Goal: Complete application form: Complete application form

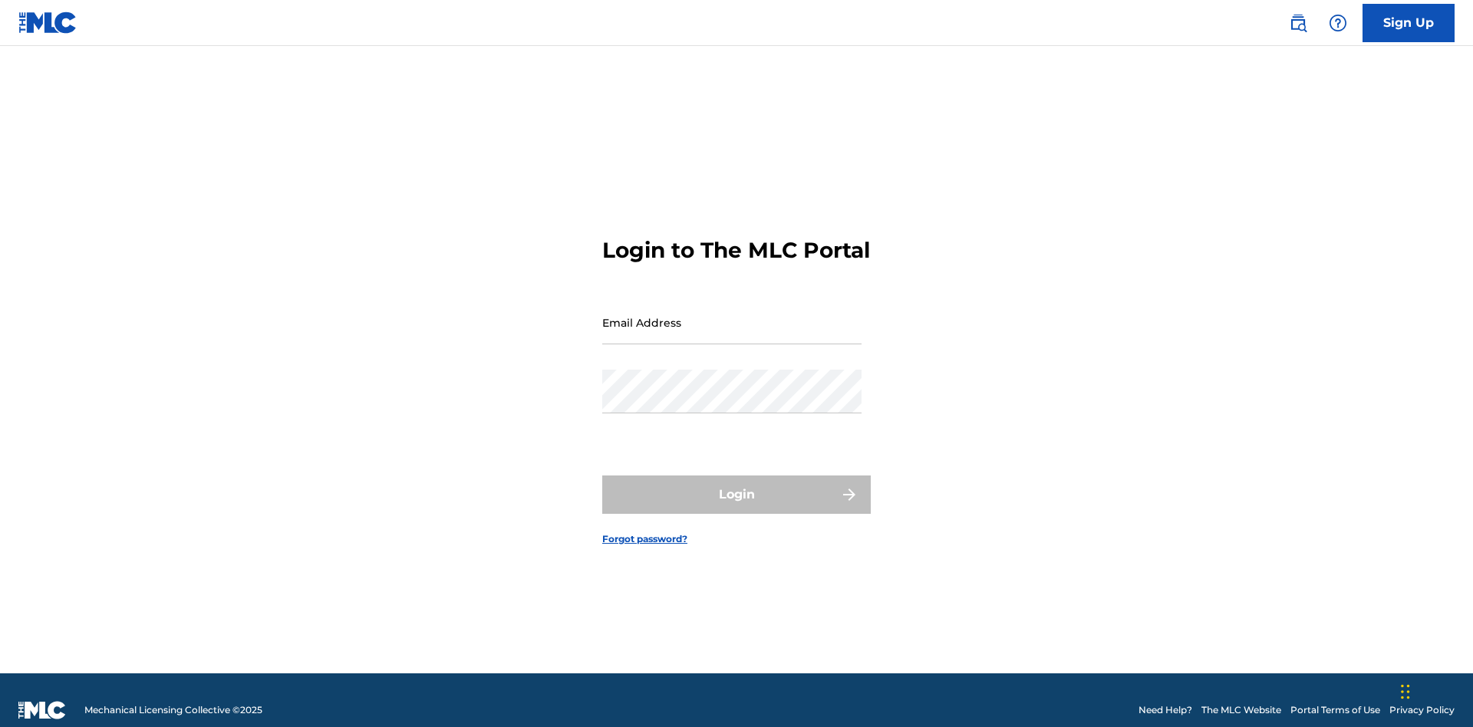
scroll to position [20, 0]
click at [732, 315] on input "Email Address" at bounding box center [731, 323] width 259 height 44
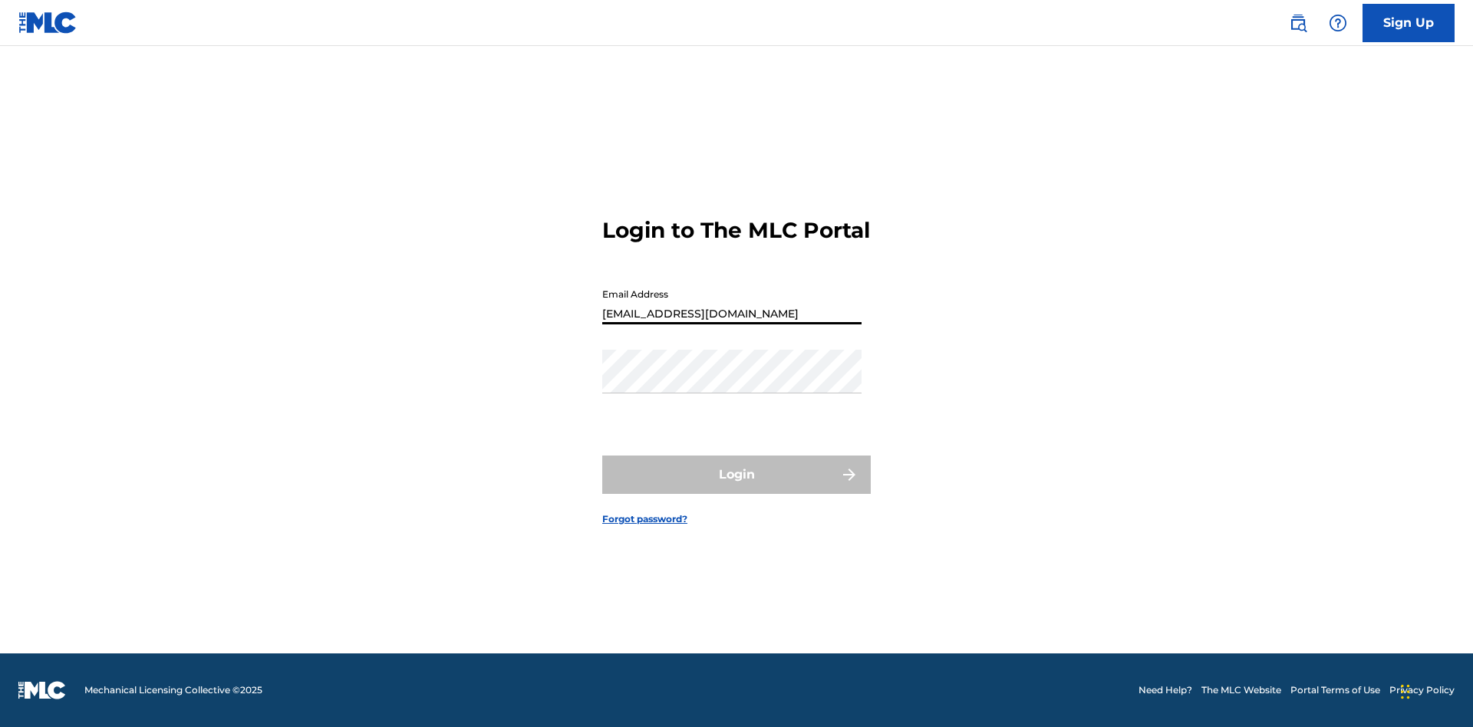
type input "[EMAIL_ADDRESS][DOMAIN_NAME]"
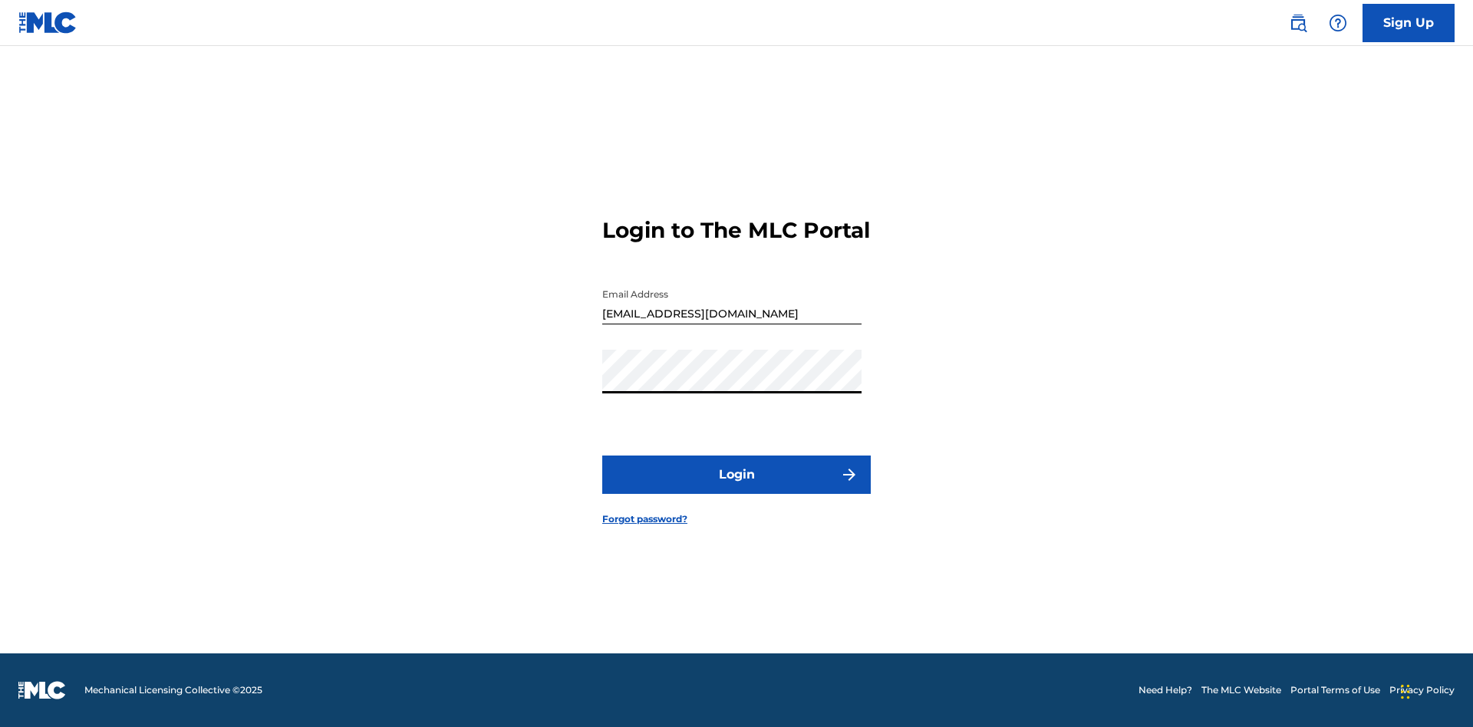
click at [736, 488] on button "Login" at bounding box center [736, 475] width 268 height 38
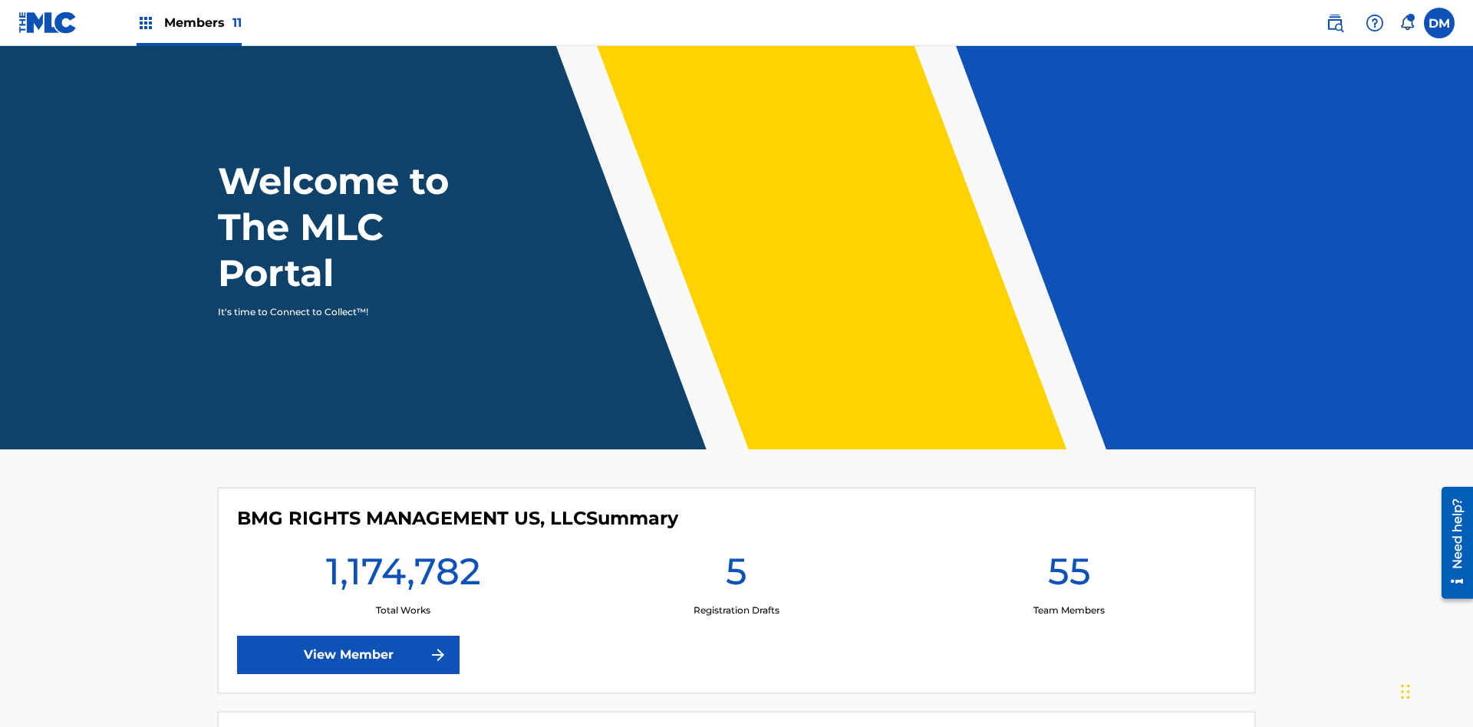
click at [1439, 22] on label at bounding box center [1439, 23] width 31 height 31
click at [1439, 23] on input "[PERSON_NAME] [PERSON_NAME] [PERSON_NAME][EMAIL_ADDRESS][DOMAIN_NAME] Notificat…" at bounding box center [1439, 23] width 0 height 0
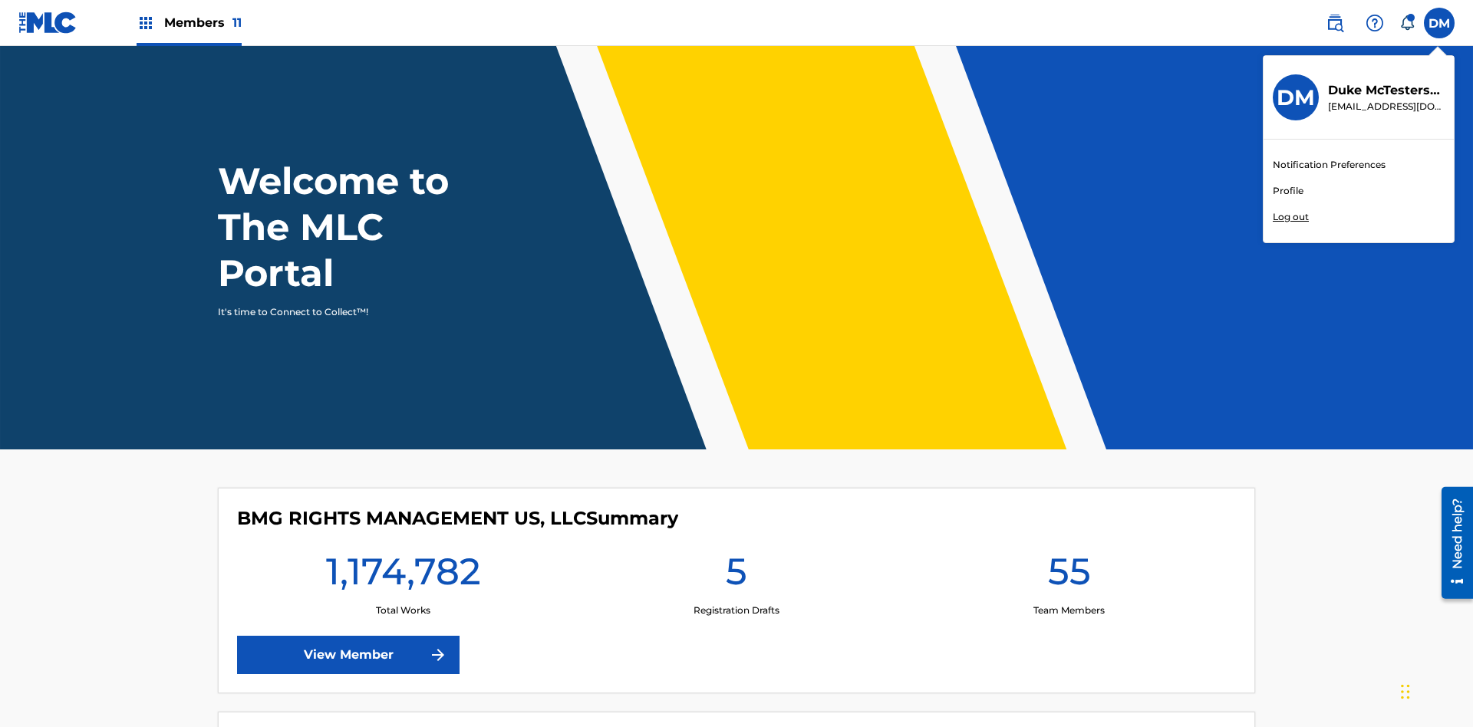
click at [1287, 191] on link "Profile" at bounding box center [1287, 191] width 31 height 14
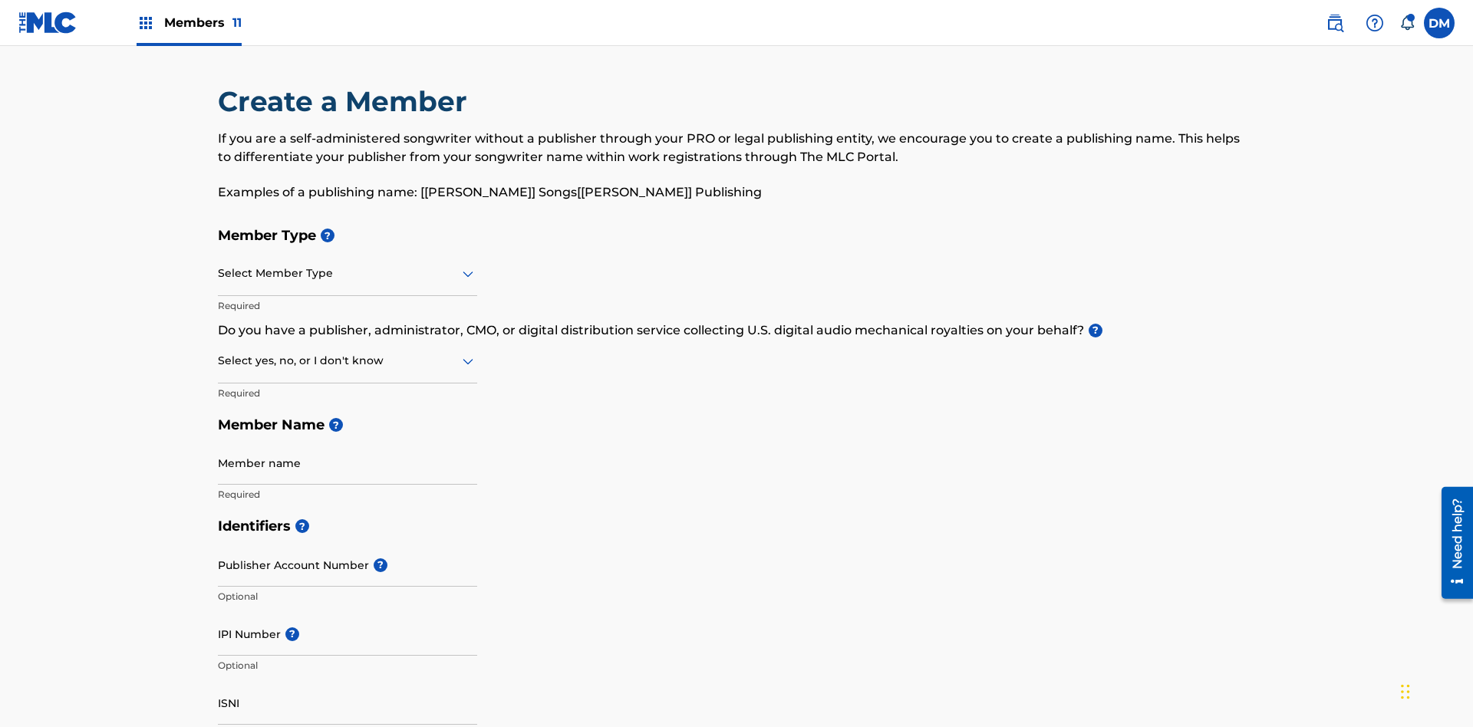
click at [219, 265] on input "text" at bounding box center [219, 273] width 3 height 16
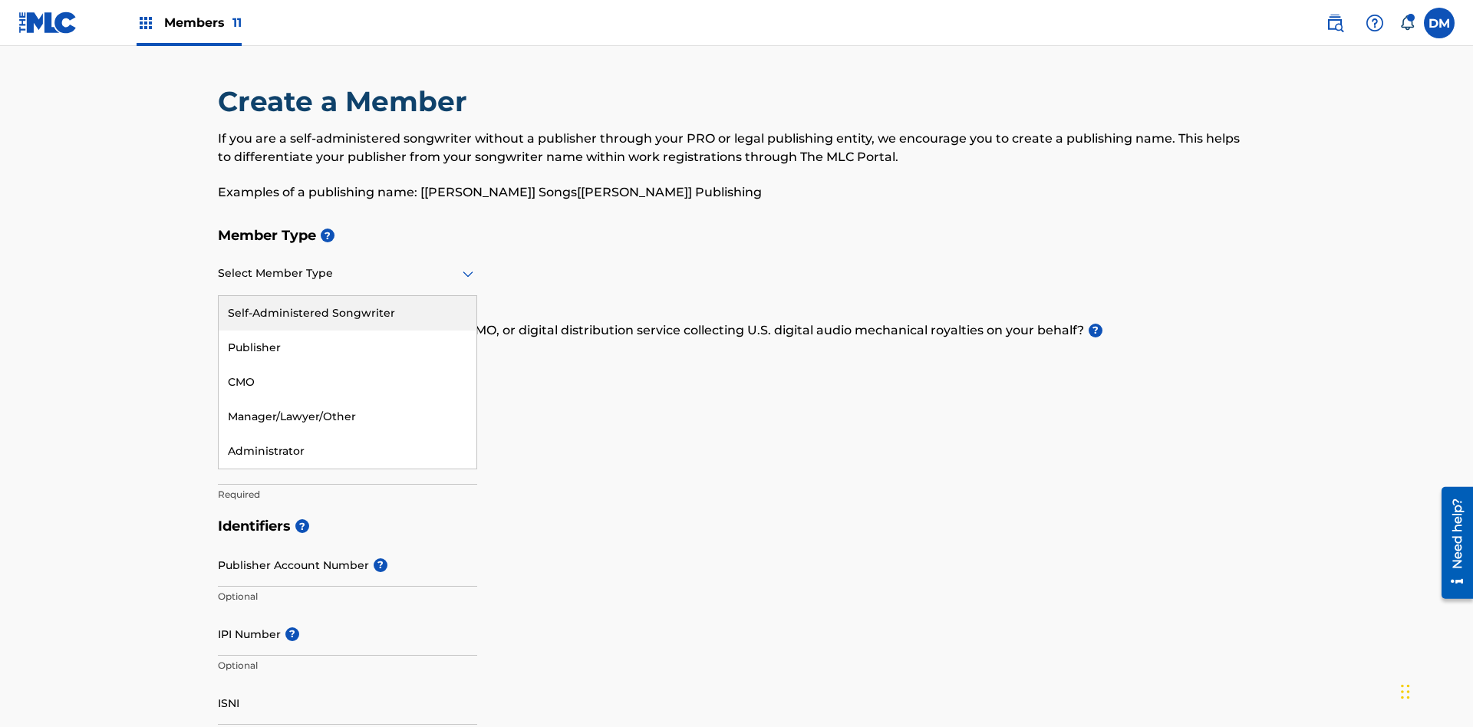
click at [347, 331] on div "Publisher" at bounding box center [348, 348] width 258 height 35
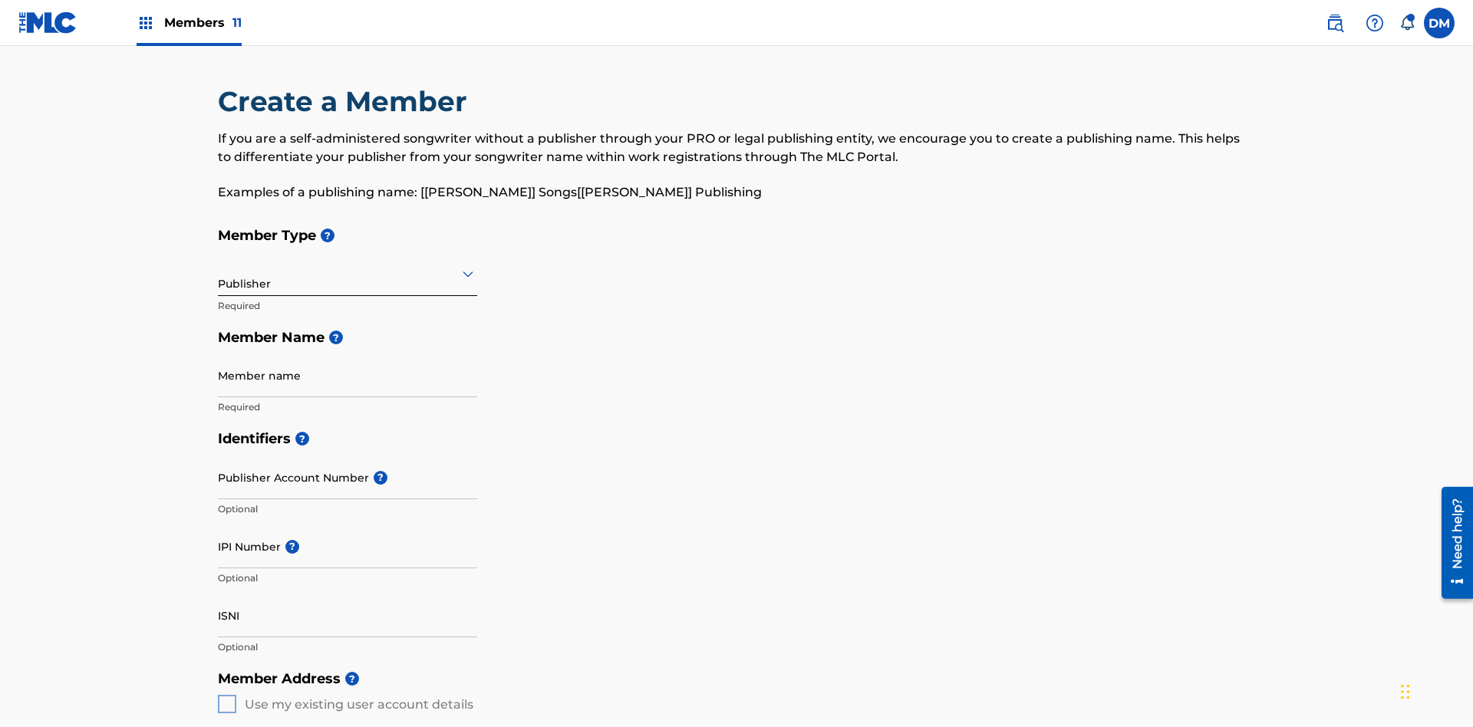
scroll to position [173, 0]
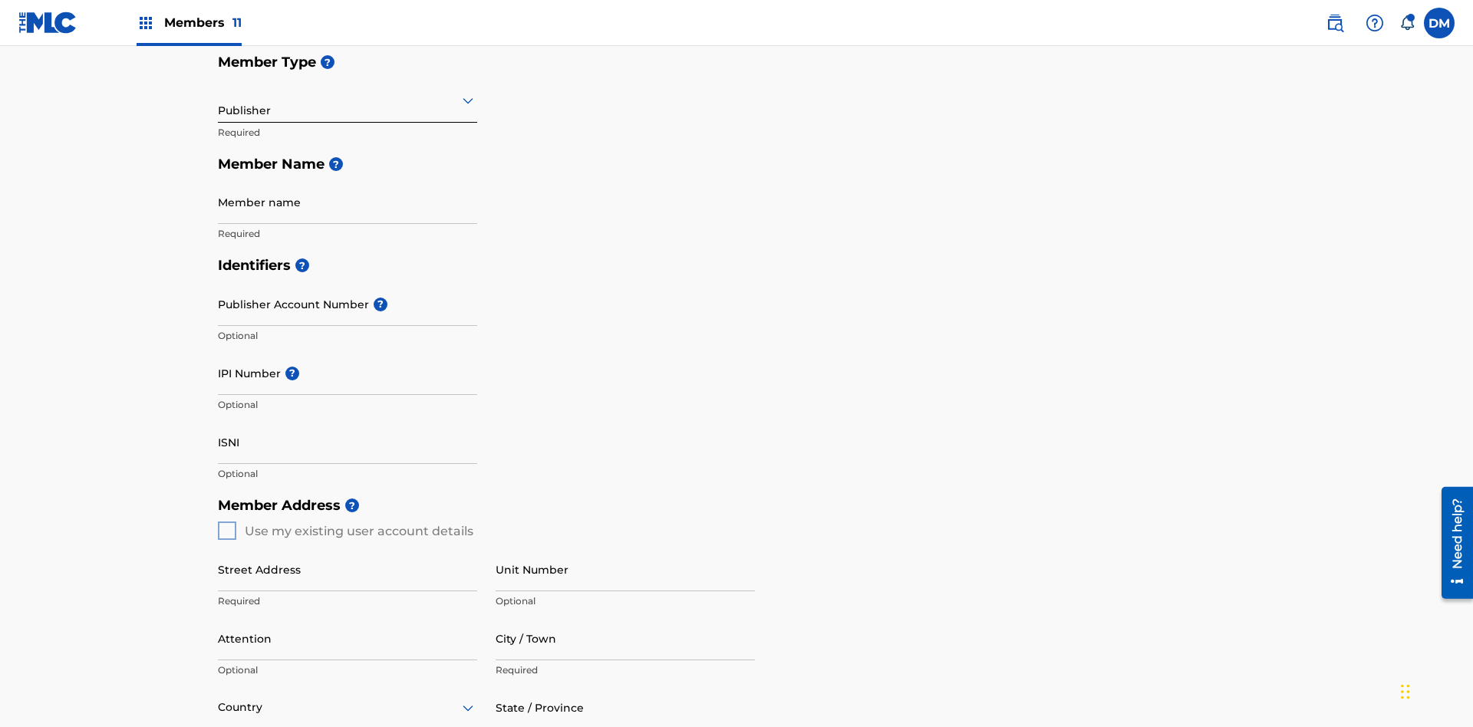
click at [219, 100] on input "text" at bounding box center [219, 100] width 3 height 16
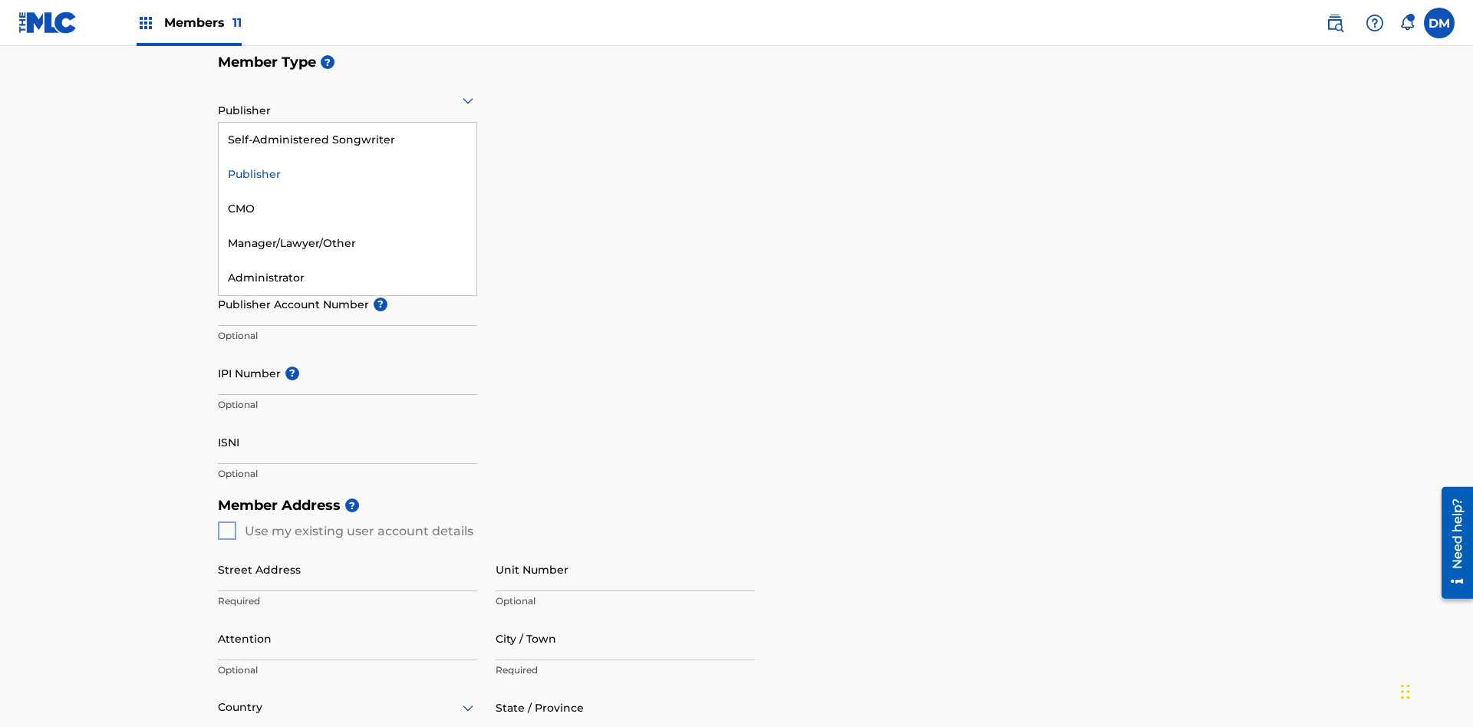
click at [347, 209] on div "CMO" at bounding box center [348, 209] width 258 height 35
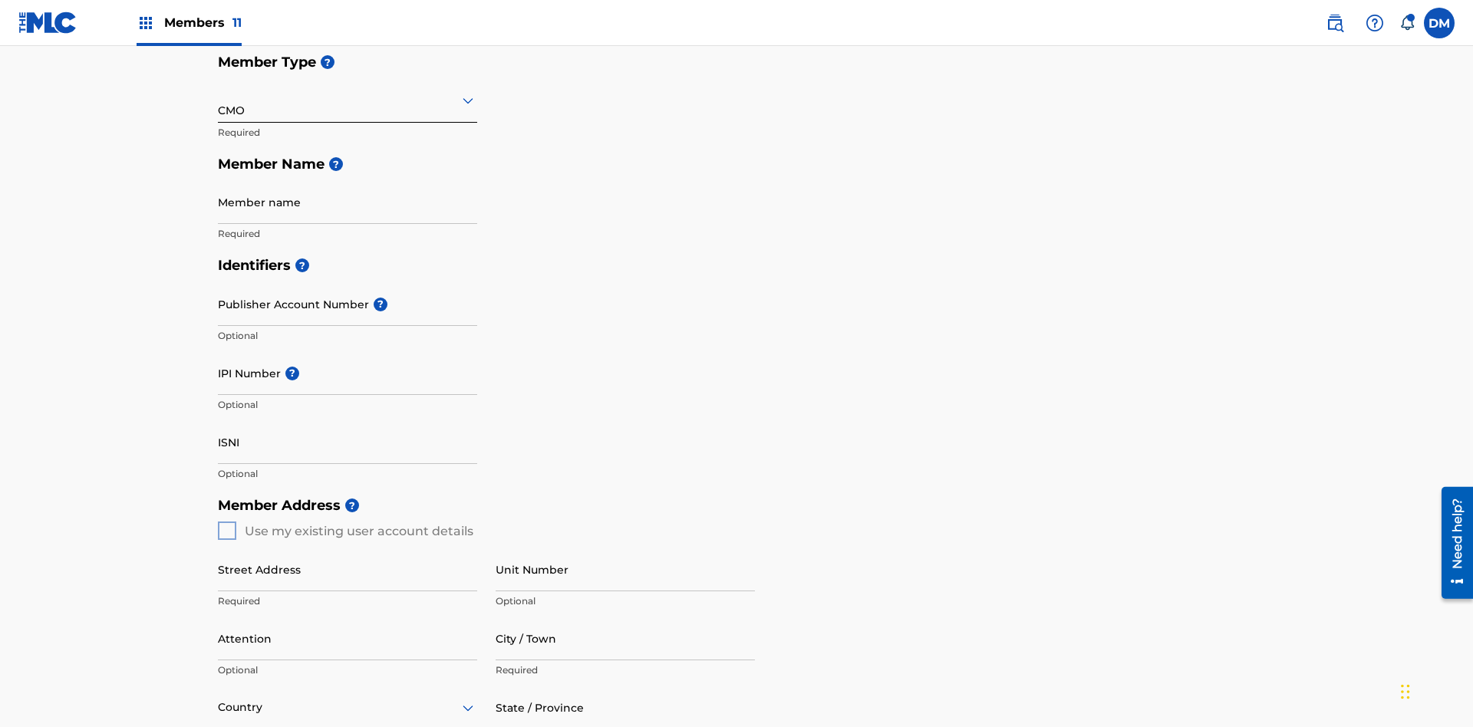
click at [219, 100] on input "text" at bounding box center [219, 100] width 3 height 16
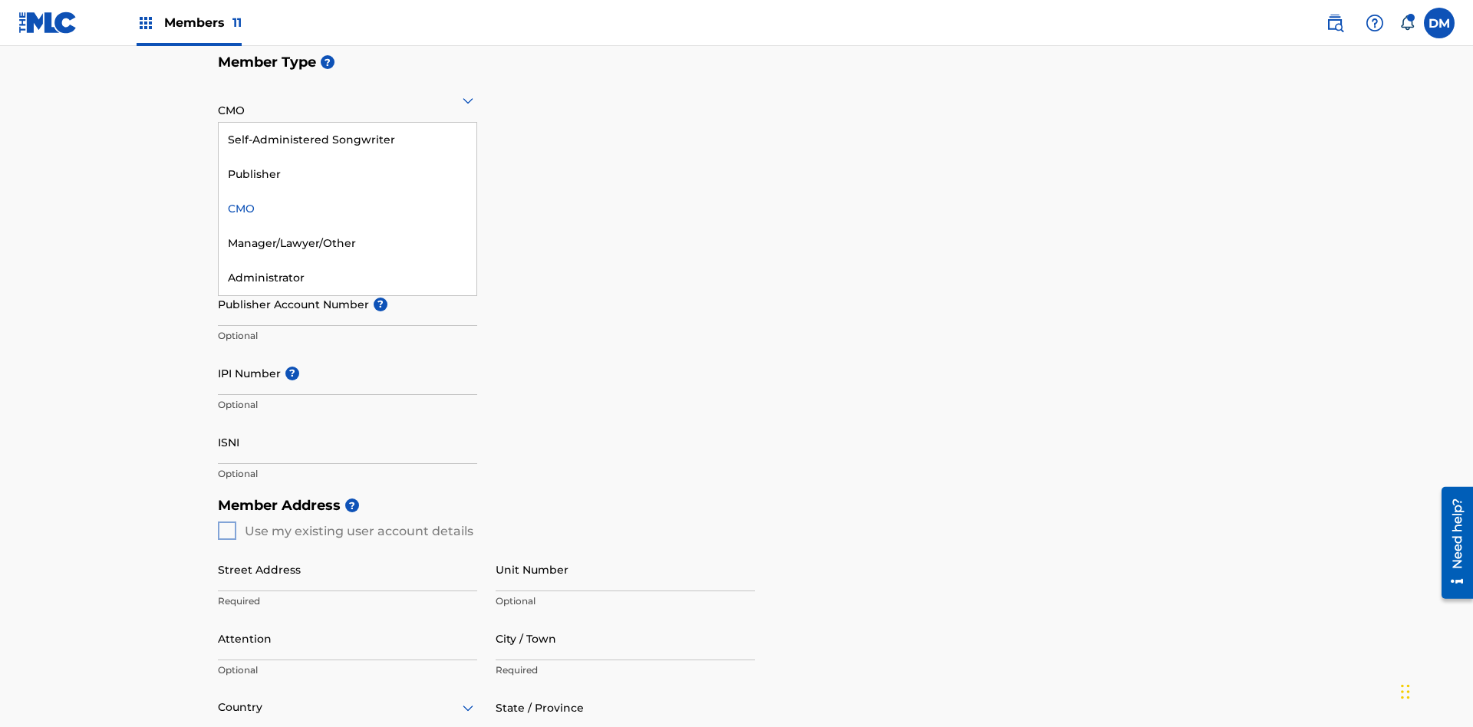
click at [347, 140] on div "Self-Administered Songwriter" at bounding box center [348, 140] width 258 height 35
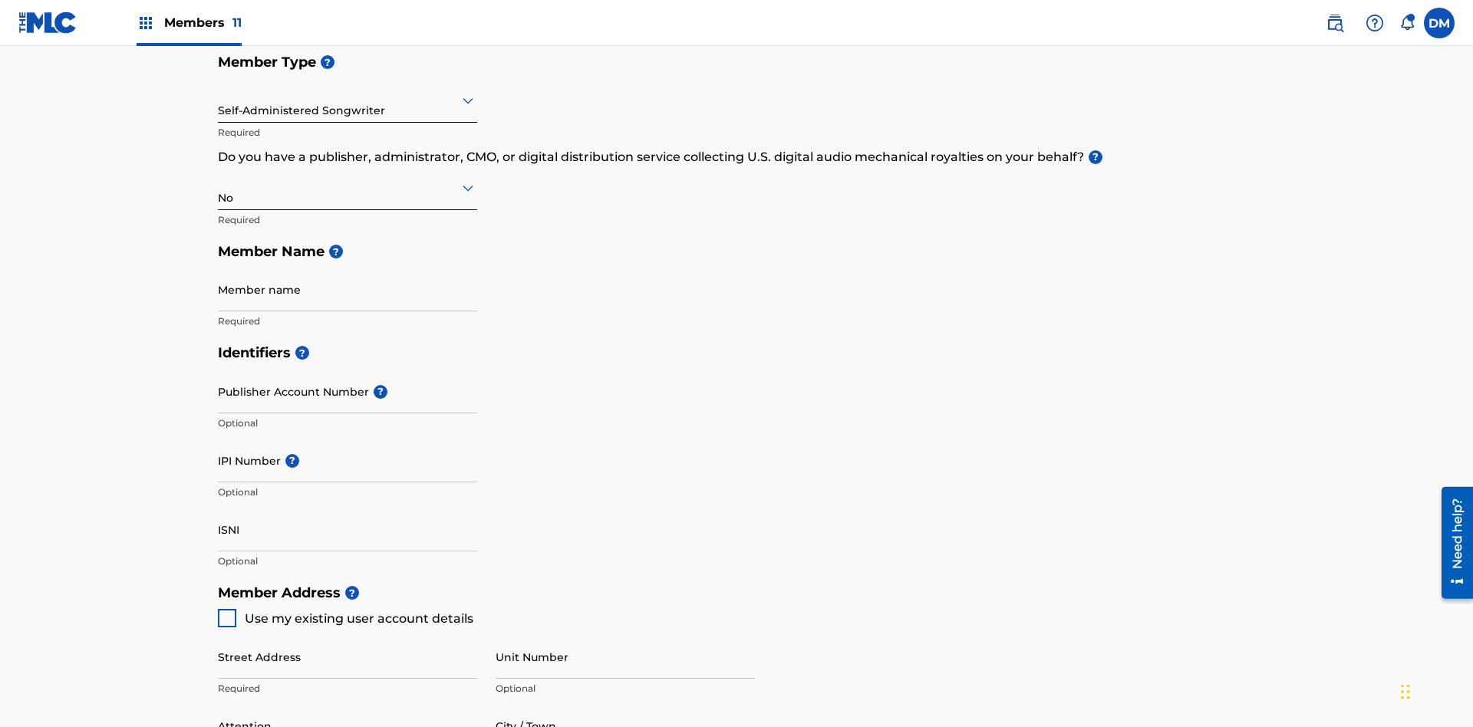
click at [219, 100] on input "text" at bounding box center [219, 100] width 3 height 16
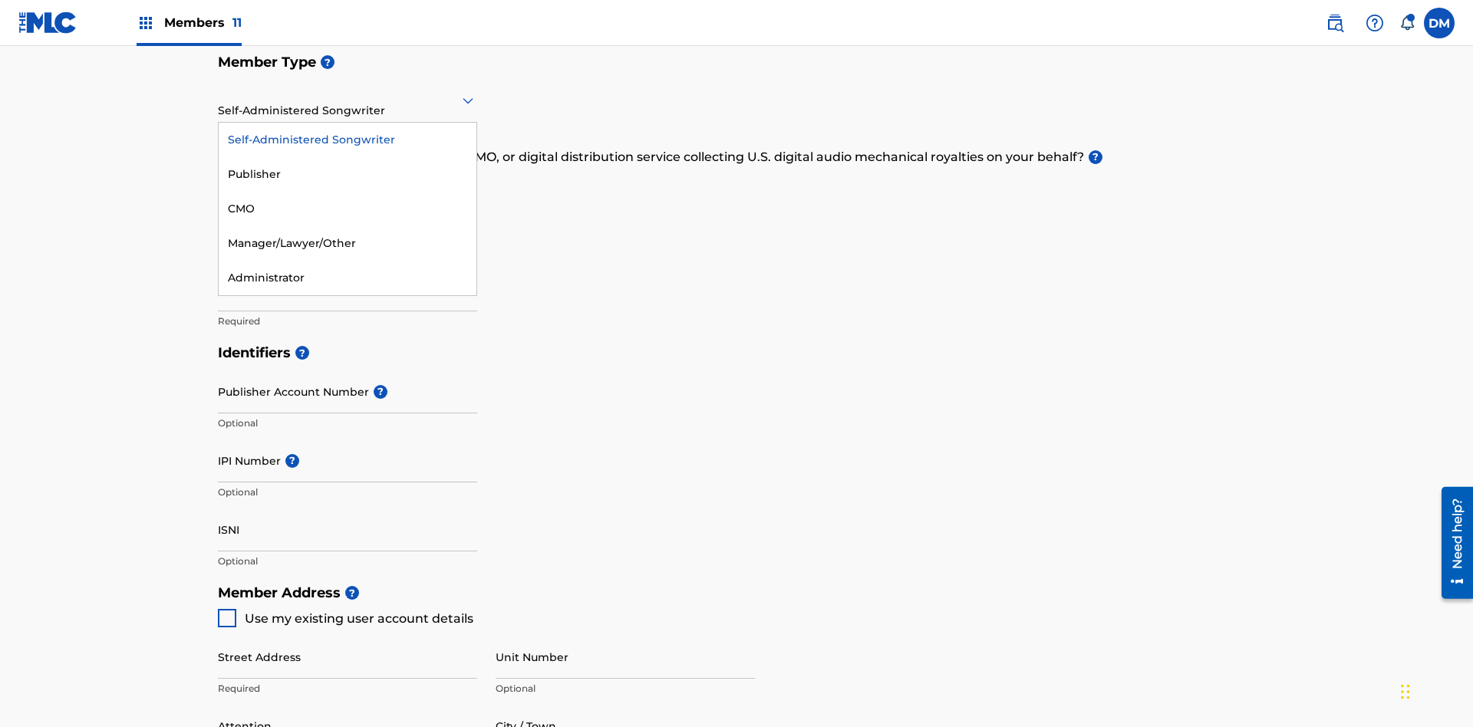
click at [347, 243] on div "Manager/Lawyer/Other" at bounding box center [348, 243] width 258 height 35
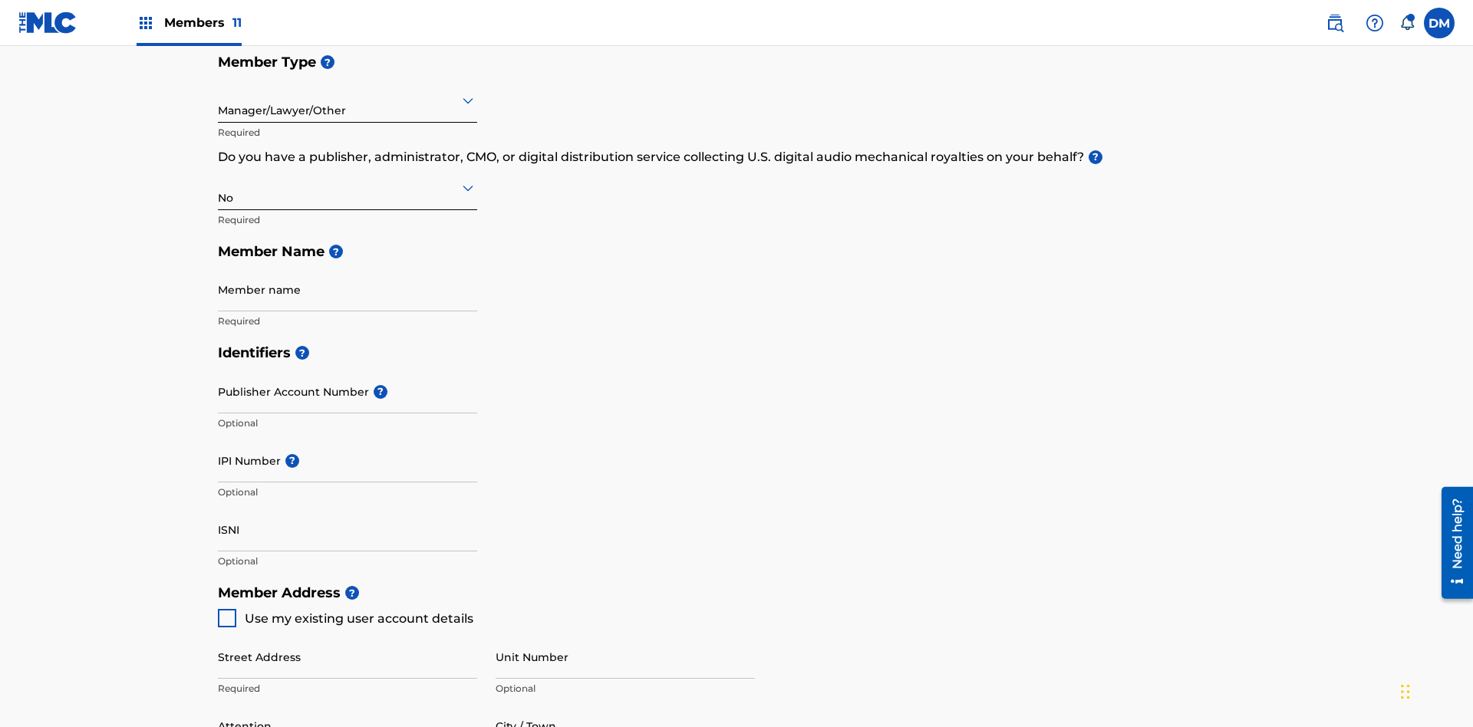
scroll to position [690, 0]
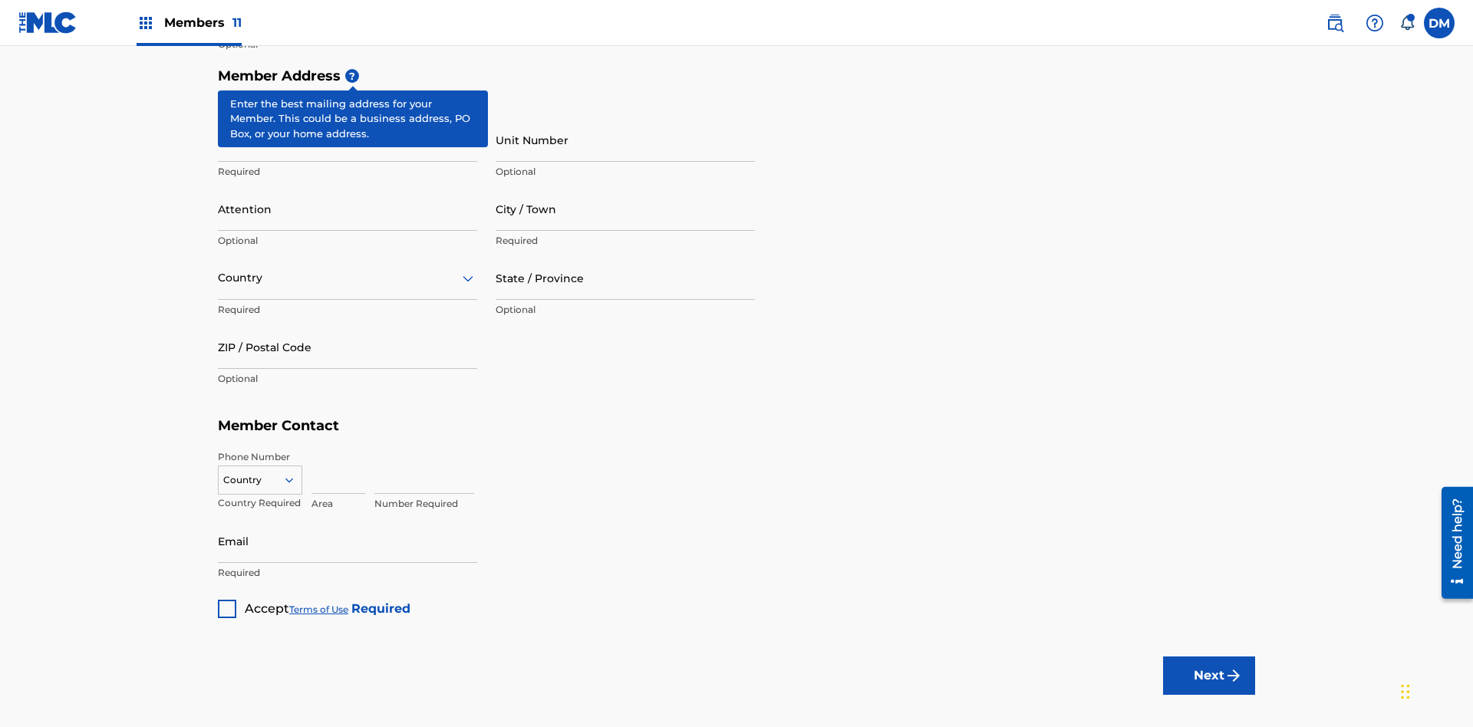
type input "Z2025.08.29.04.27.25"
click at [347, 118] on input "Street Address" at bounding box center [347, 140] width 259 height 44
type input "[STREET_ADDRESS]"
click at [625, 118] on input "Unit Number" at bounding box center [624, 140] width 259 height 44
type input "Unit A"
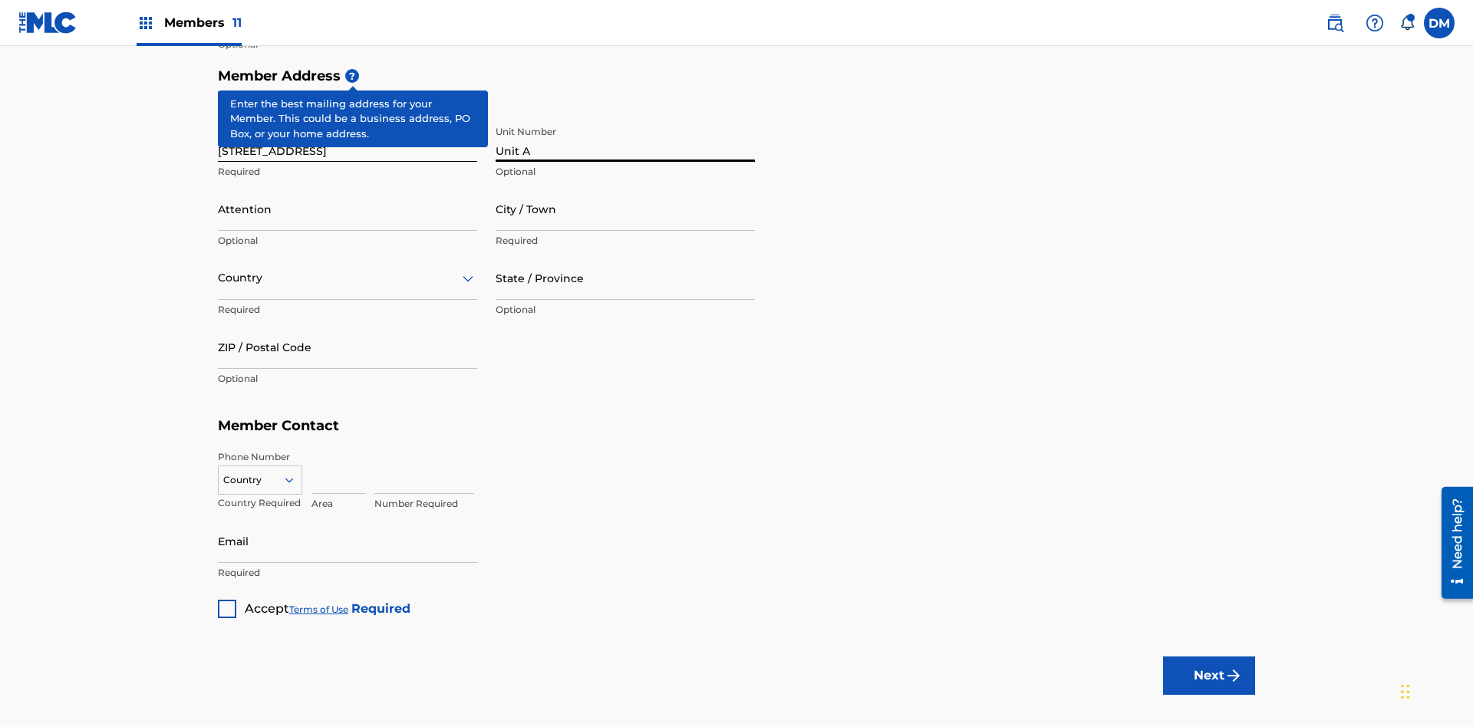
click at [347, 187] on input "Attention" at bounding box center [347, 209] width 259 height 44
type input "[PERSON_NAME]"
click at [625, 187] on input "City / Town" at bounding box center [624, 209] width 259 height 44
type input "[GEOGRAPHIC_DATA]"
click at [219, 270] on input "text" at bounding box center [219, 278] width 3 height 16
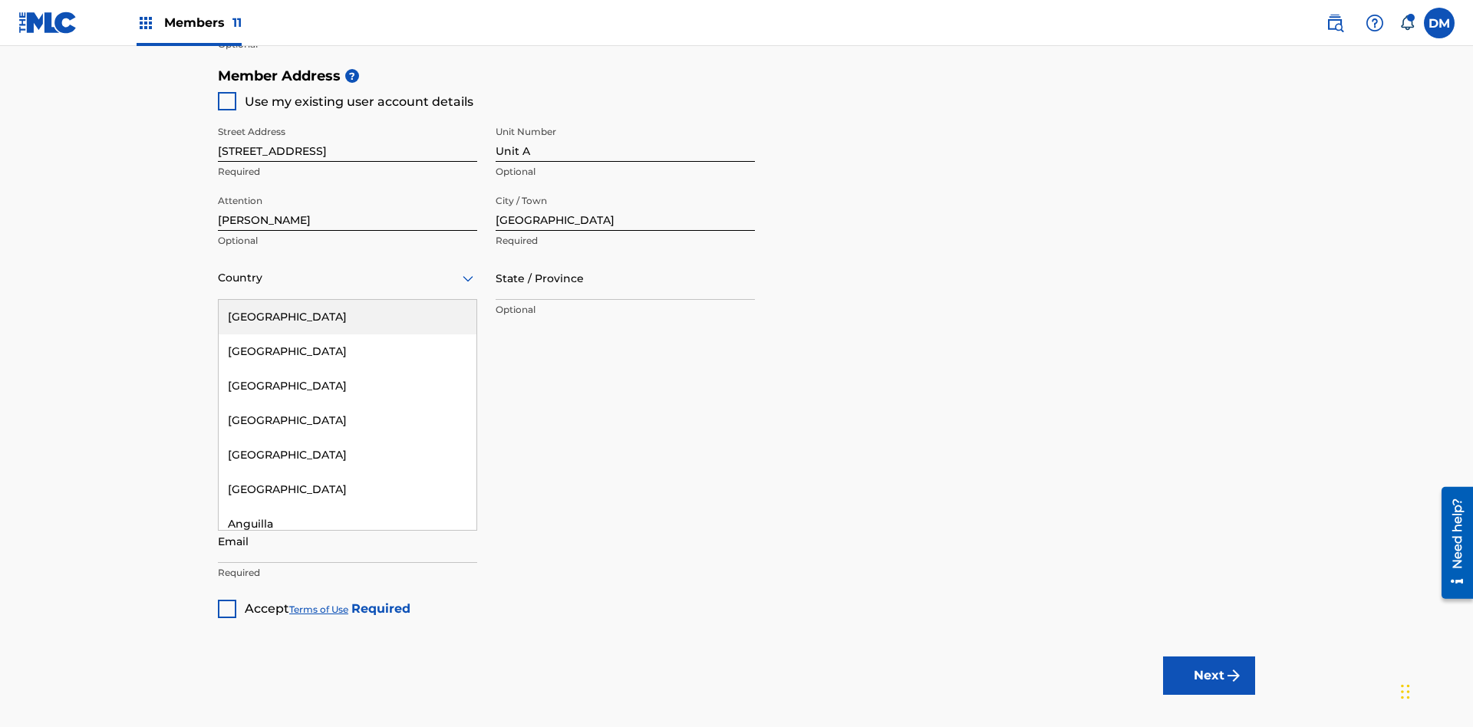
click at [347, 300] on div "[GEOGRAPHIC_DATA]" at bounding box center [348, 317] width 258 height 35
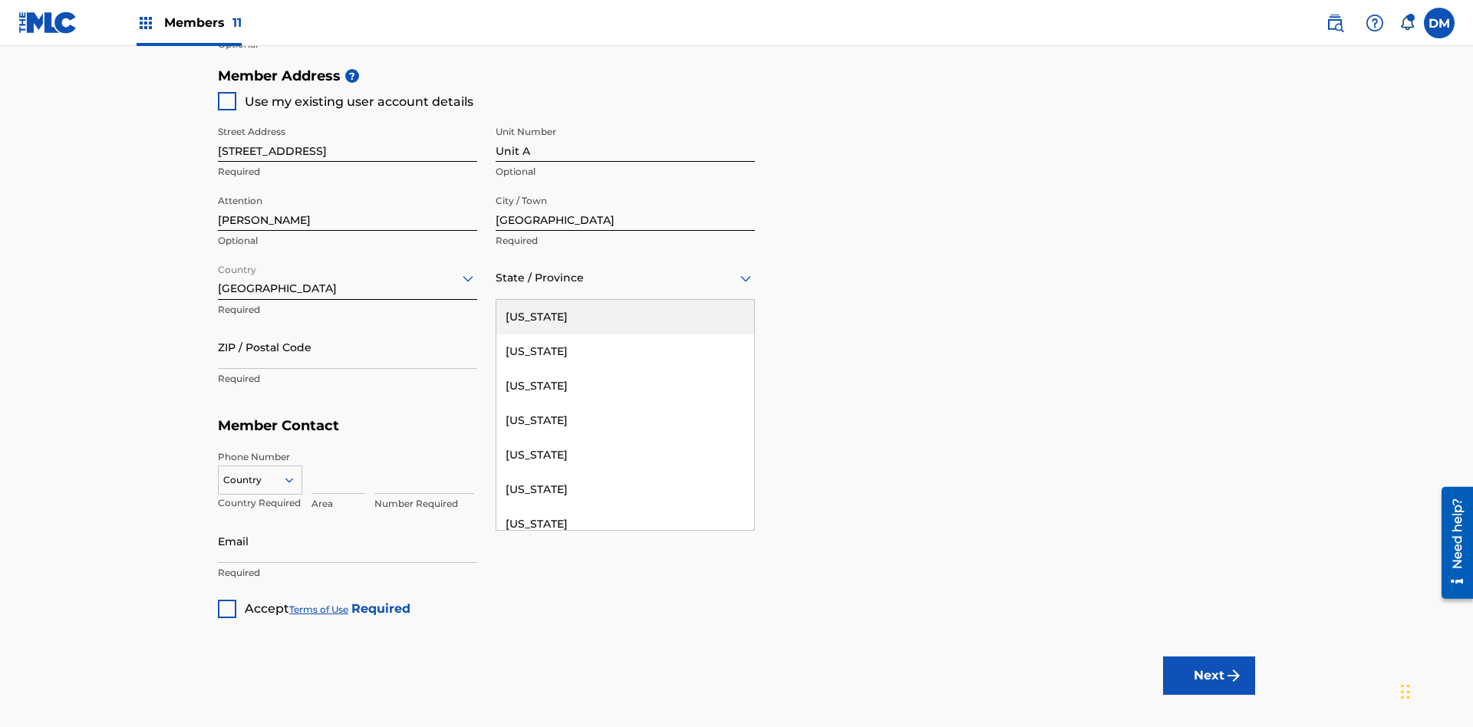
click at [347, 325] on input "ZIP / Postal Code" at bounding box center [347, 347] width 259 height 44
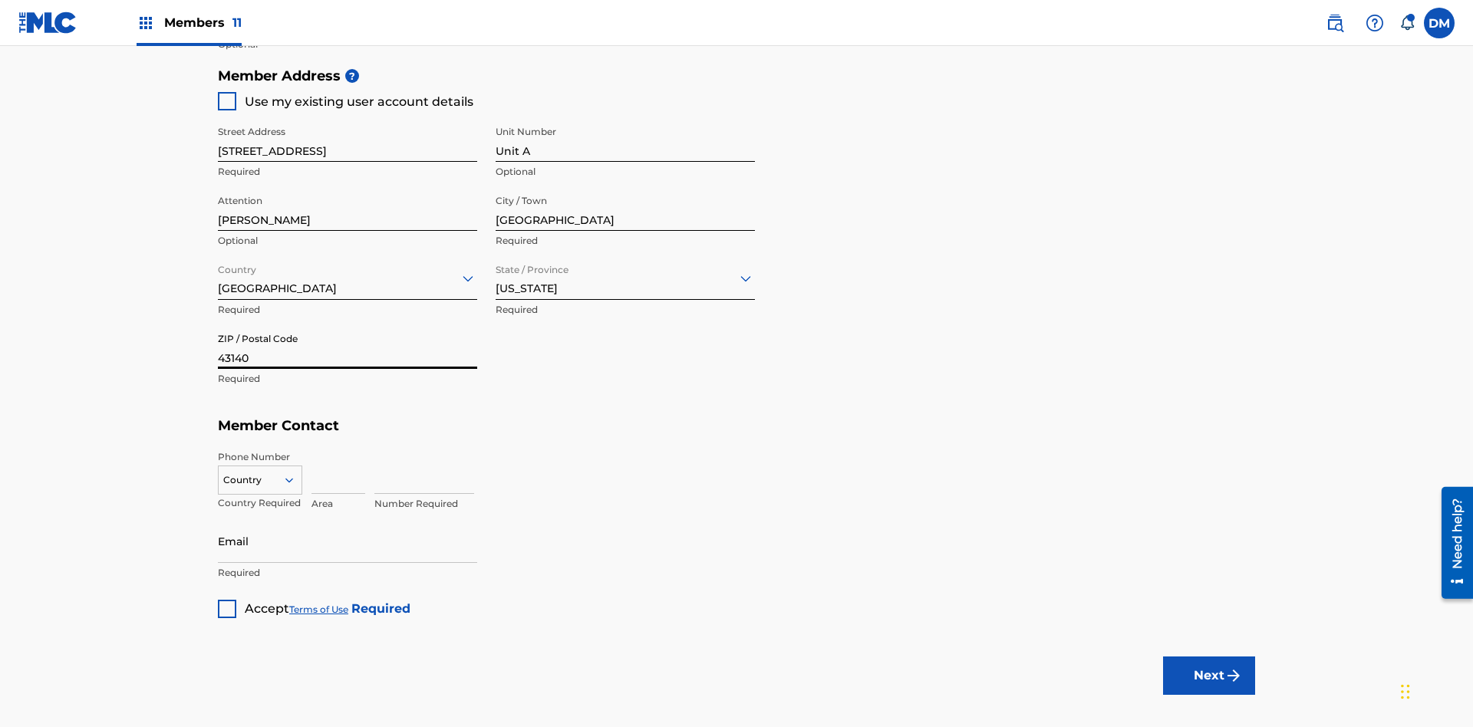
click at [295, 473] on icon at bounding box center [289, 480] width 14 height 14
click at [260, 489] on div "US, [GEOGRAPHIC_DATA] +1" at bounding box center [260, 519] width 83 height 60
click at [338, 450] on input at bounding box center [338, 472] width 54 height 44
click at [424, 450] on input at bounding box center [424, 472] width 100 height 44
click at [347, 519] on input "Email" at bounding box center [347, 541] width 259 height 44
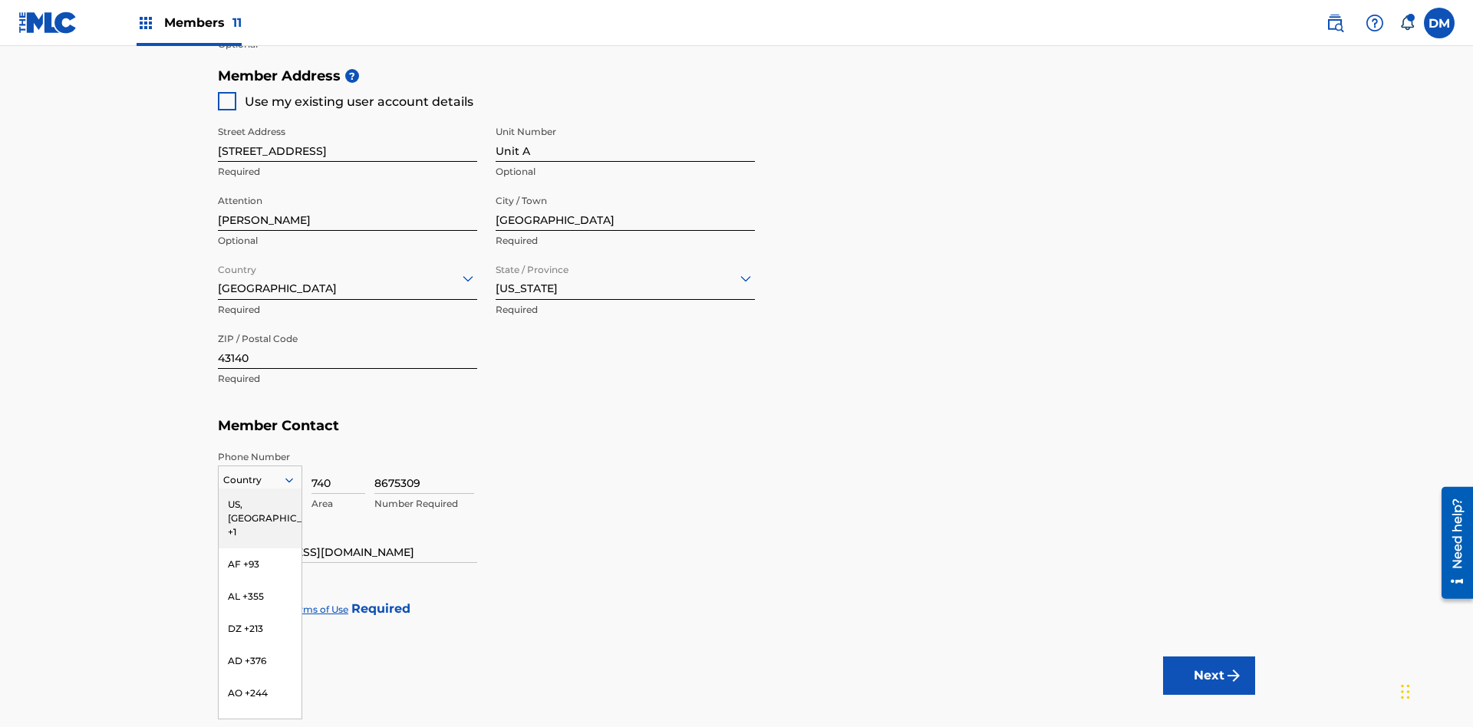
click at [347, 35] on input "ISNI" at bounding box center [347, 13] width 259 height 44
click at [227, 600] on div at bounding box center [227, 609] width 18 height 18
click at [1209, 657] on button "Next" at bounding box center [1209, 676] width 92 height 38
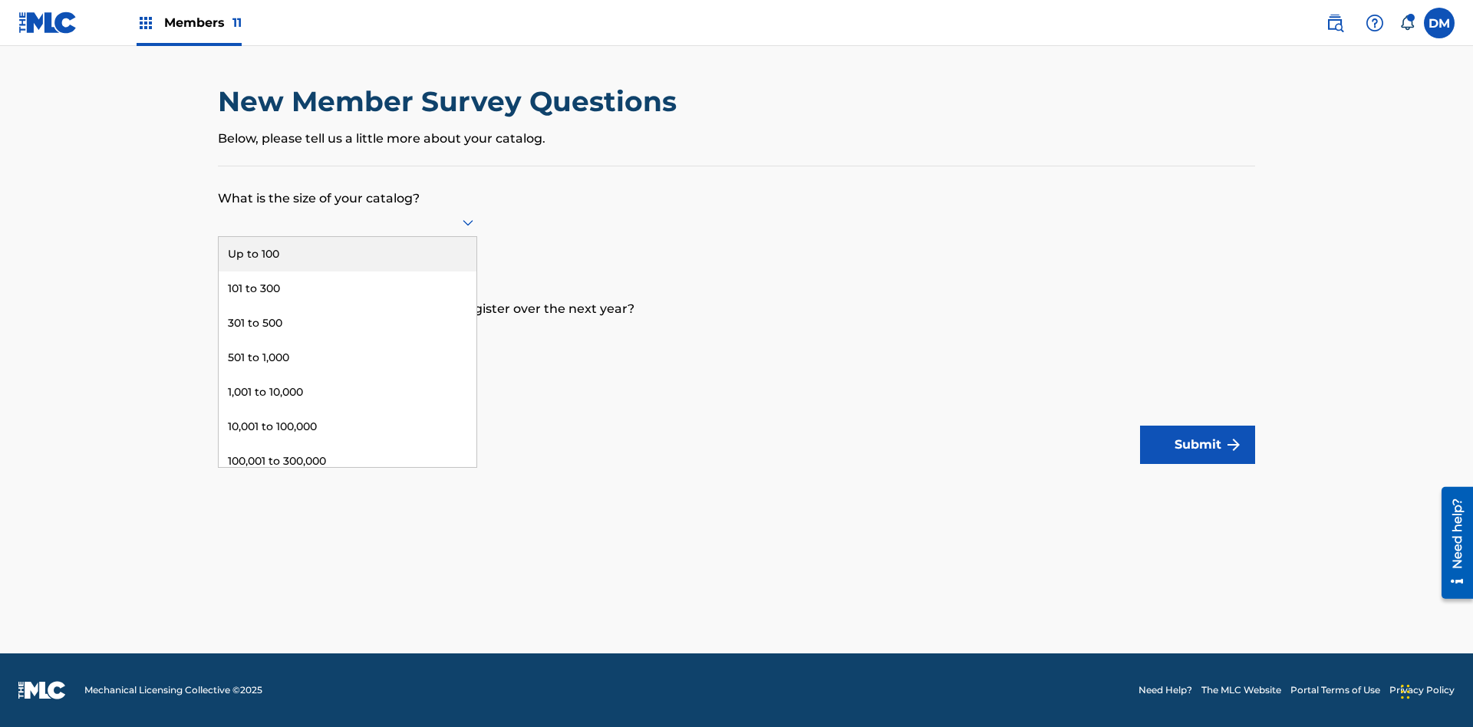
click at [347, 254] on div "Up to 100" at bounding box center [348, 254] width 258 height 35
click at [219, 332] on input "text" at bounding box center [219, 332] width 3 height 16
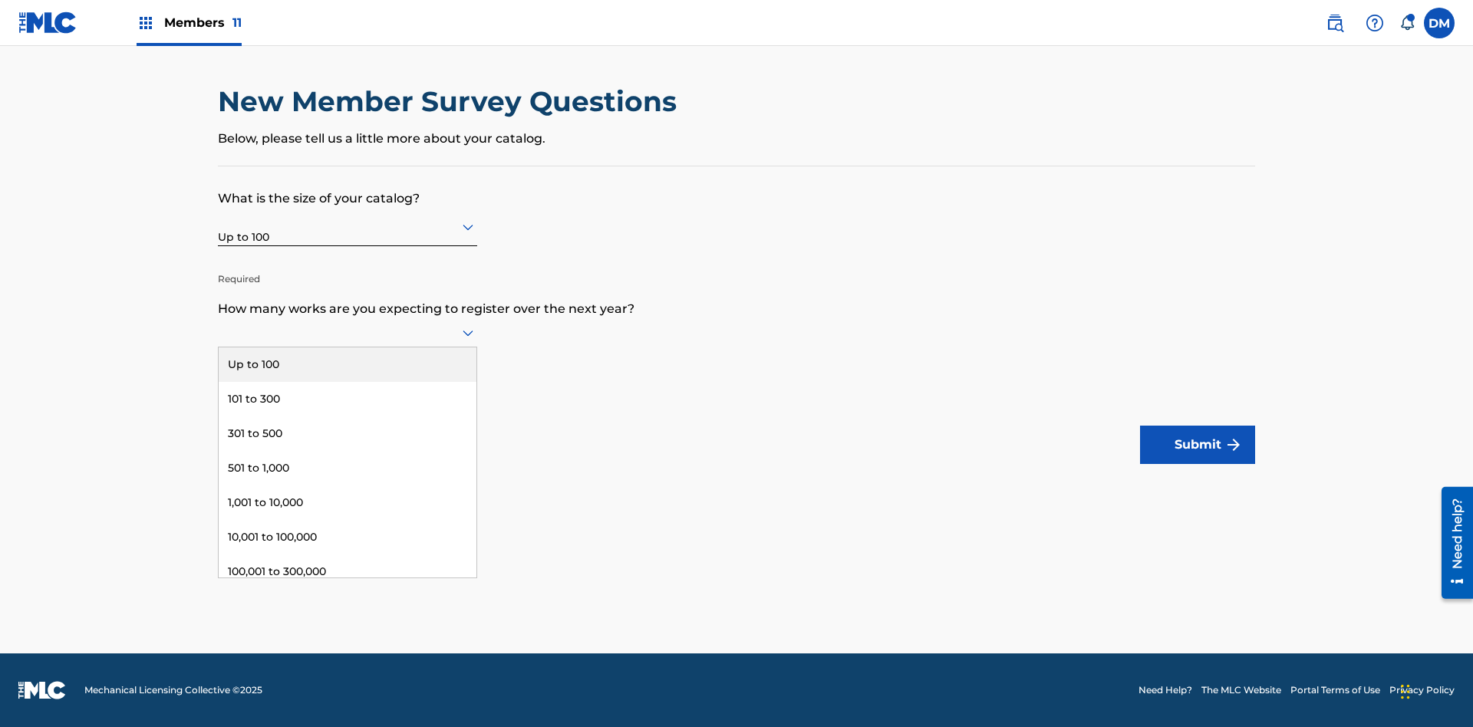
click at [347, 399] on div "101 to 300" at bounding box center [348, 399] width 258 height 35
click at [1197, 445] on button "Submit" at bounding box center [1197, 445] width 115 height 38
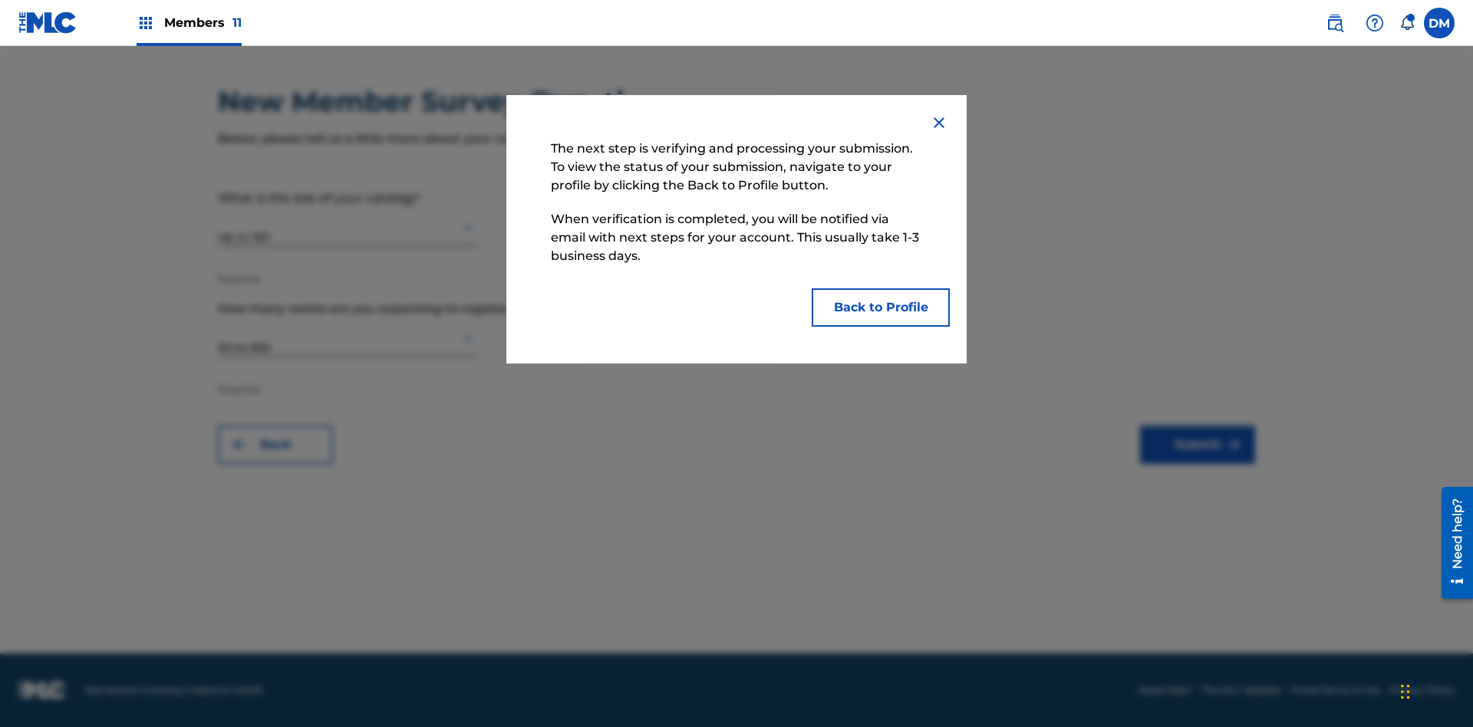
click at [881, 308] on button "Back to Profile" at bounding box center [880, 307] width 138 height 38
